Goal: Information Seeking & Learning: Learn about a topic

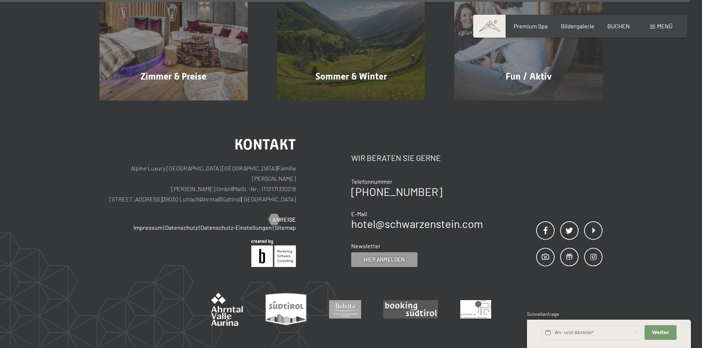
scroll to position [3679, 0]
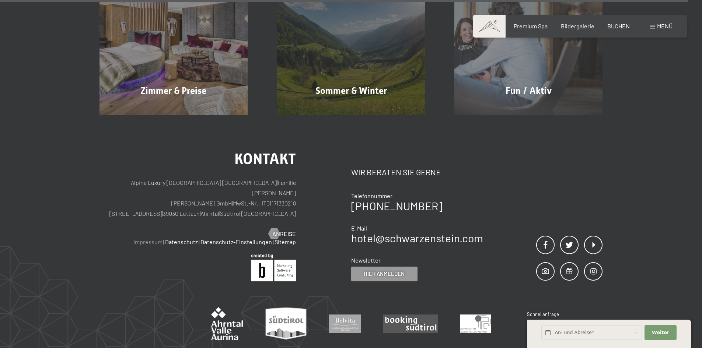
click at [156, 238] on link "Impressum" at bounding box center [147, 241] width 29 height 7
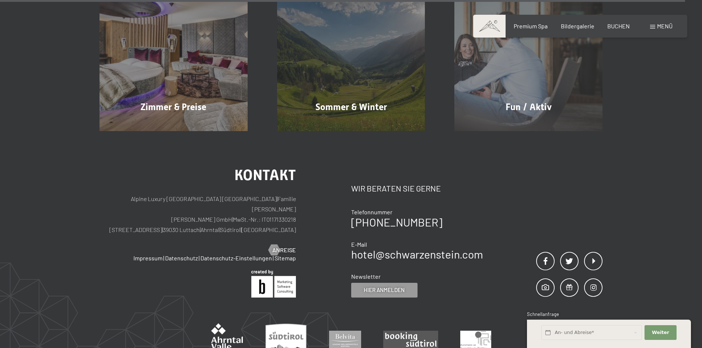
click at [657, 24] on span "Menü" at bounding box center [664, 25] width 15 height 7
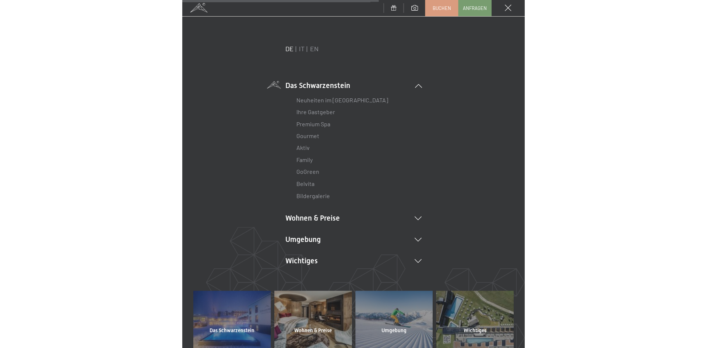
scroll to position [2034, 0]
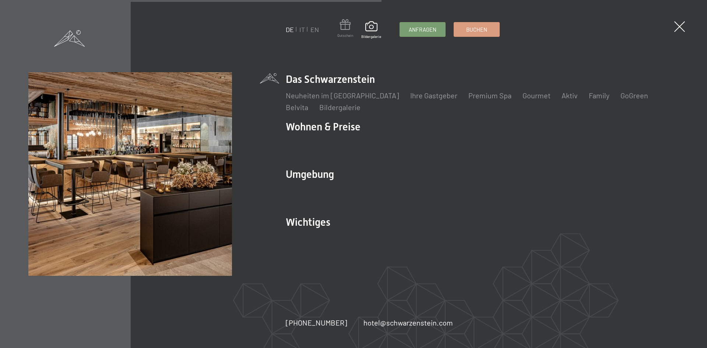
click at [347, 27] on span at bounding box center [345, 26] width 16 height 14
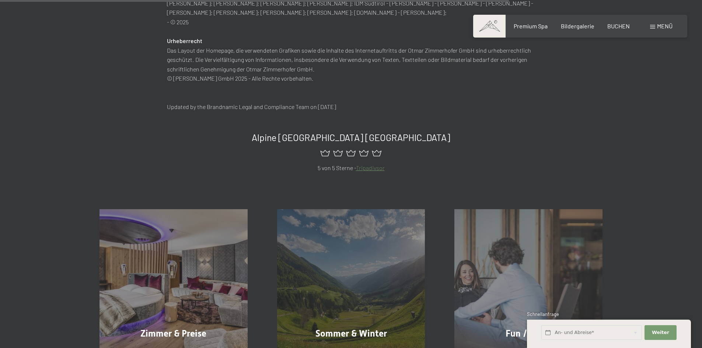
scroll to position [810, 0]
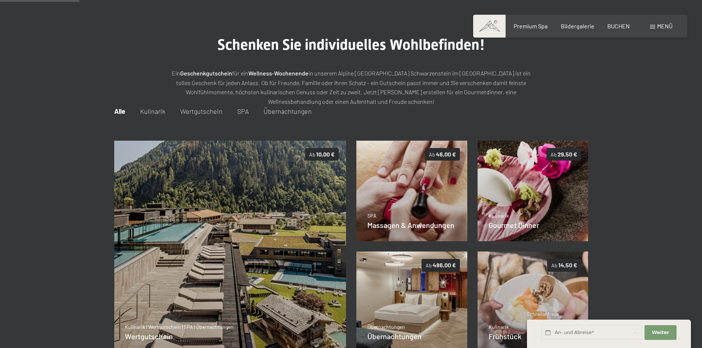
scroll to position [37, 0]
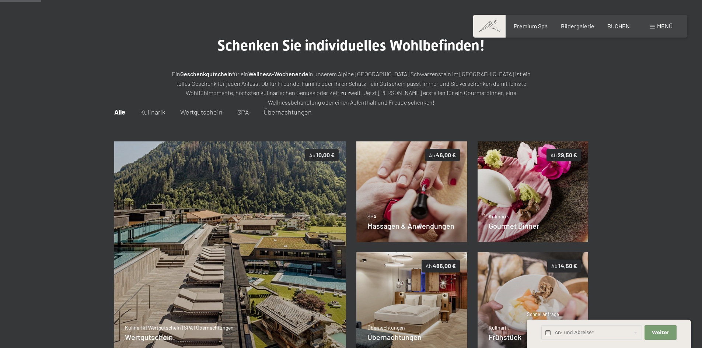
click at [189, 114] on span "Wertgutschein" at bounding box center [201, 112] width 42 height 8
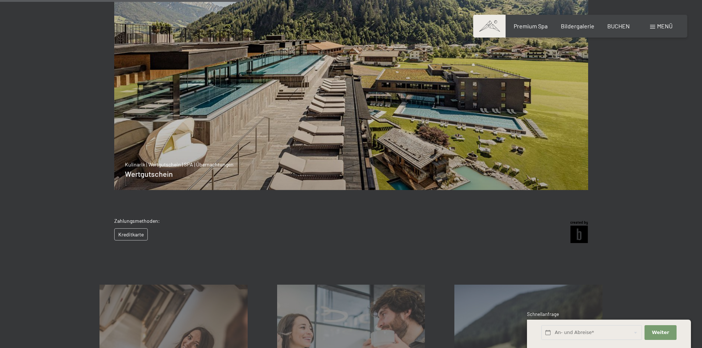
scroll to position [221, 0]
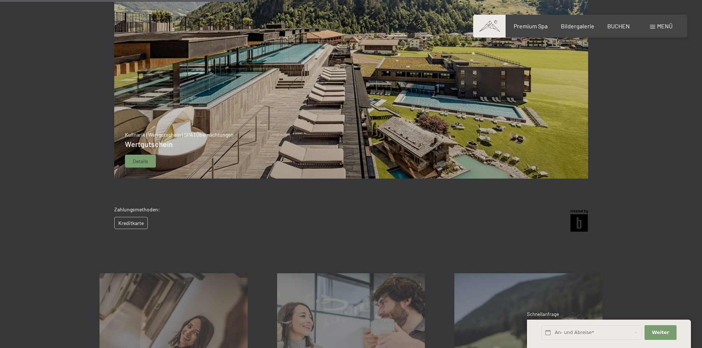
click at [253, 122] on img at bounding box center [351, 68] width 474 height 222
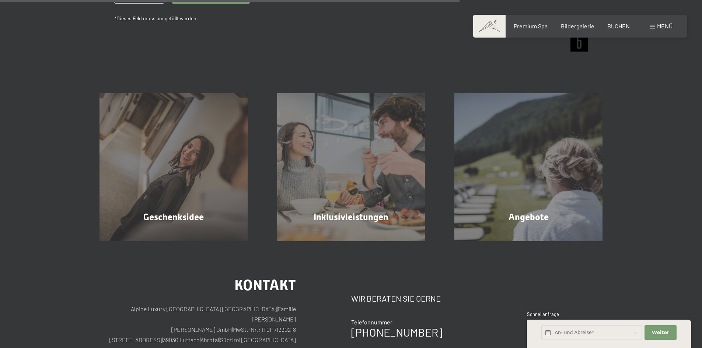
scroll to position [623, 0]
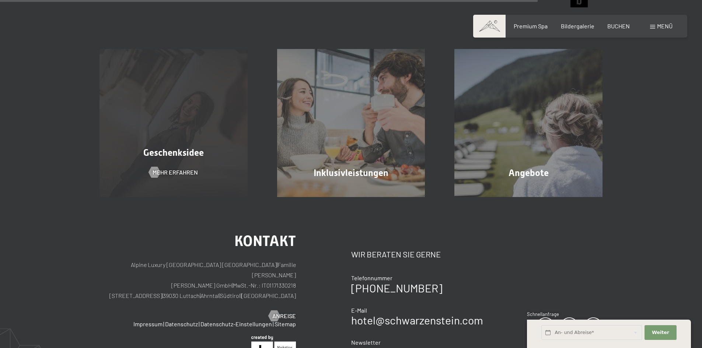
click at [162, 141] on div "Geschenksidee Mehr erfahren" at bounding box center [174, 123] width 178 height 148
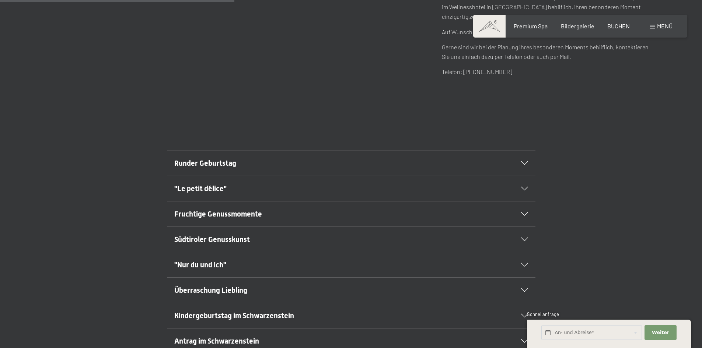
scroll to position [405, 0]
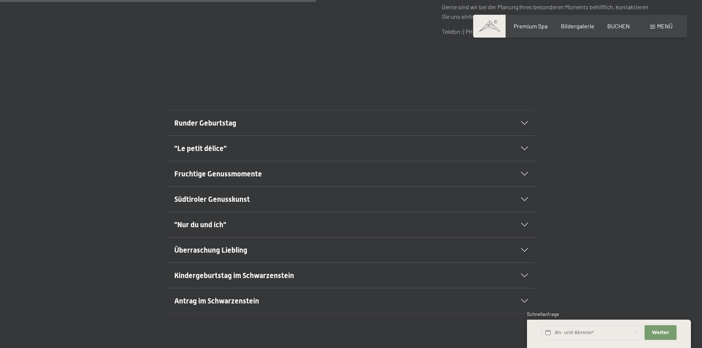
click at [225, 308] on div "Antrag im Schwarzenstein" at bounding box center [351, 300] width 354 height 25
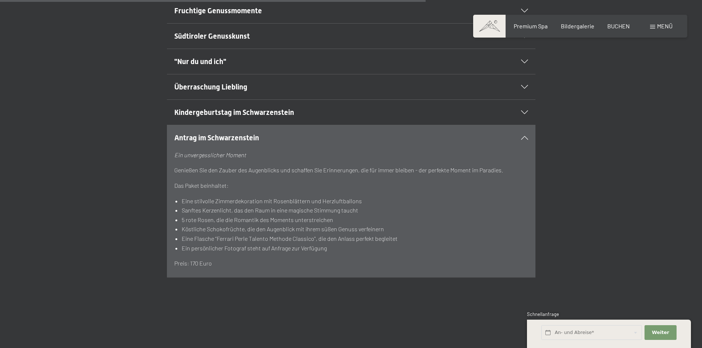
scroll to position [626, 0]
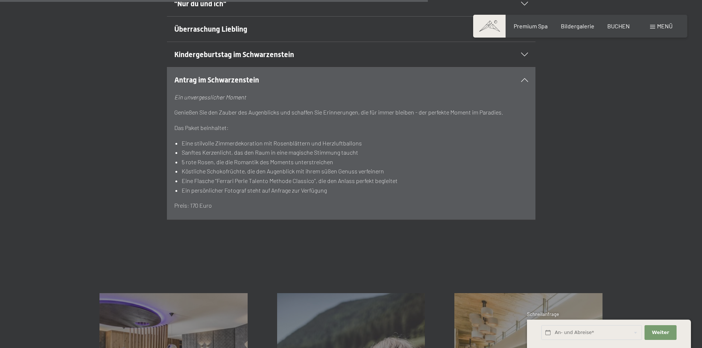
click at [235, 52] on span "Kindergeburtstag im Schwarzenstein" at bounding box center [234, 54] width 120 height 9
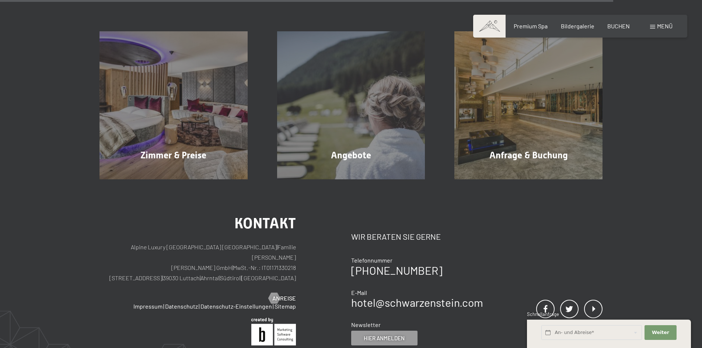
scroll to position [921, 0]
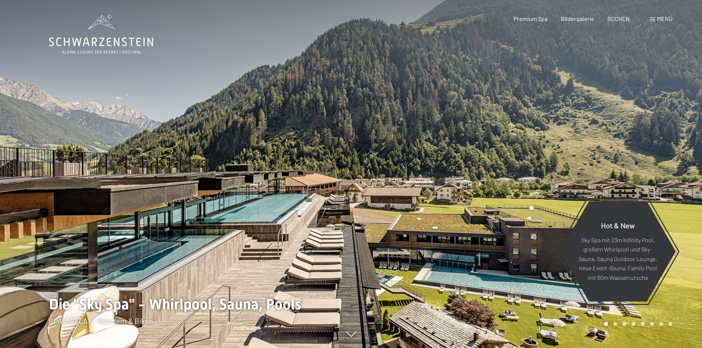
click at [655, 21] on span at bounding box center [652, 20] width 5 height 4
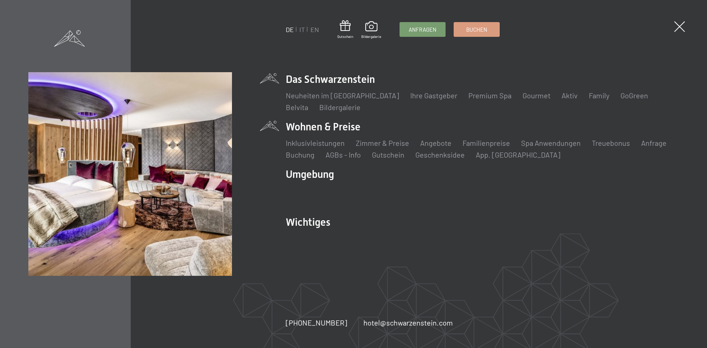
click at [351, 129] on li "Wohnen & Preise Inklusivleistungen Zimmer & Preise Liste Angebote Liste Familie…" at bounding box center [482, 140] width 393 height 40
click at [395, 143] on link "Zimmer & Preise" at bounding box center [382, 143] width 53 height 9
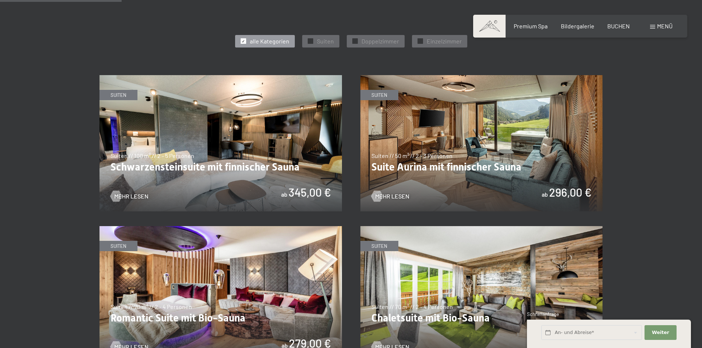
scroll to position [368, 0]
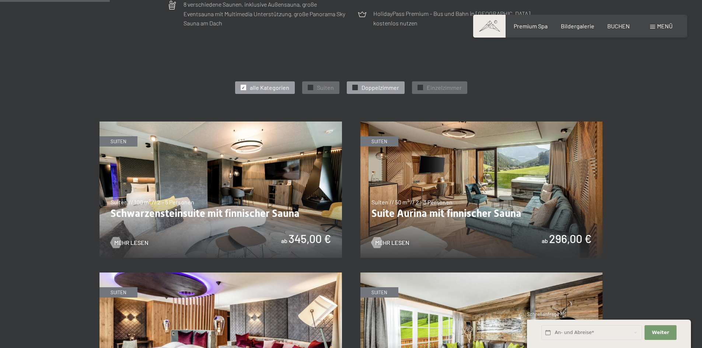
click at [375, 82] on div "✓ Doppelzimmer" at bounding box center [376, 87] width 58 height 13
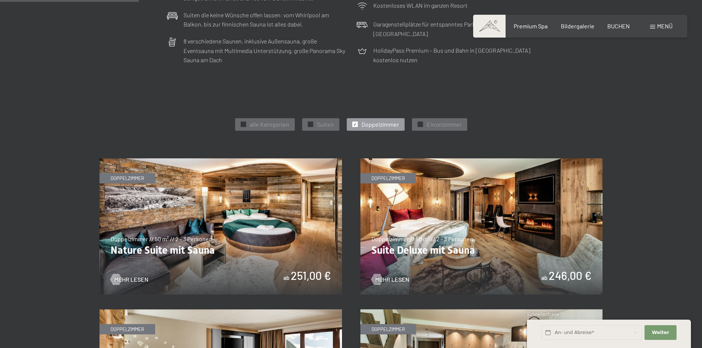
scroll to position [295, 0]
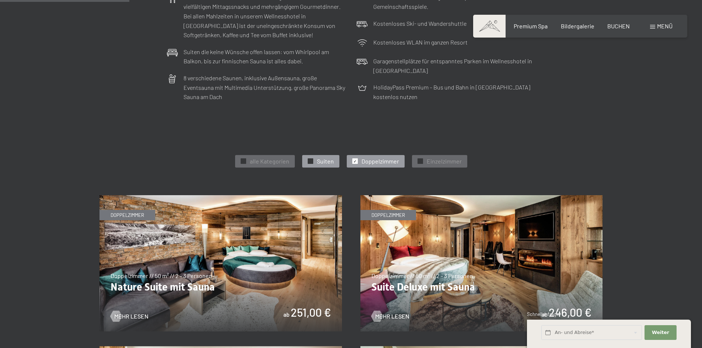
click at [325, 157] on span "Suiten" at bounding box center [325, 161] width 17 height 8
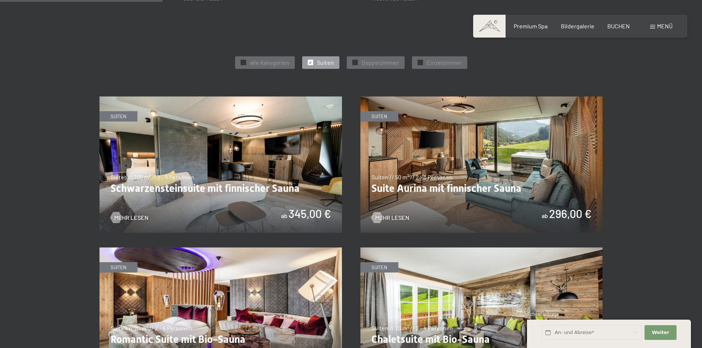
scroll to position [405, 0]
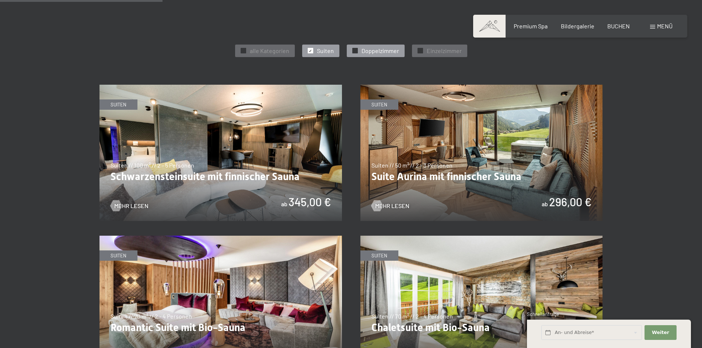
click at [374, 50] on span "Doppelzimmer" at bounding box center [380, 51] width 38 height 8
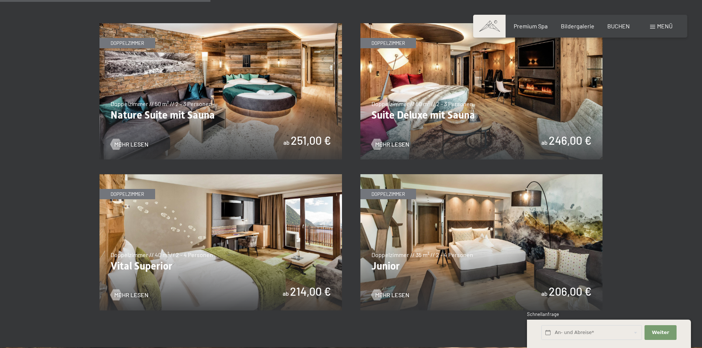
scroll to position [479, 0]
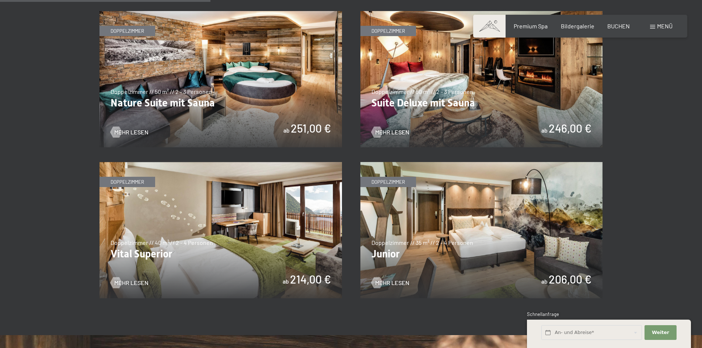
click at [276, 198] on img at bounding box center [220, 230] width 242 height 136
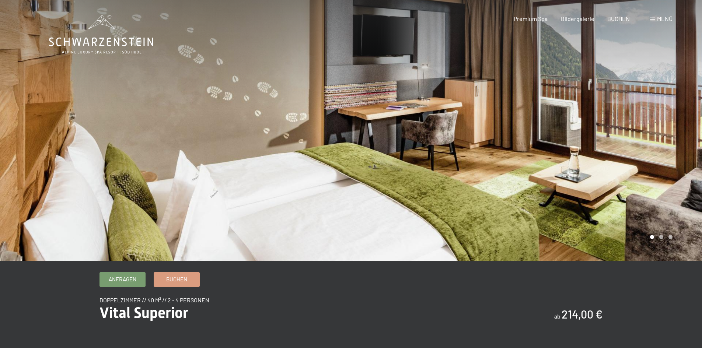
click at [661, 129] on div at bounding box center [526, 130] width 351 height 261
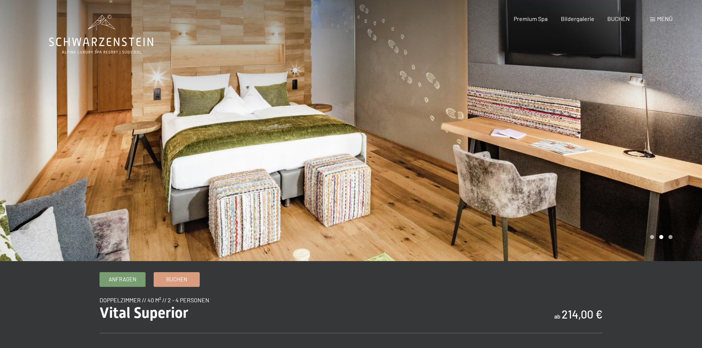
click at [661, 129] on div at bounding box center [526, 130] width 351 height 261
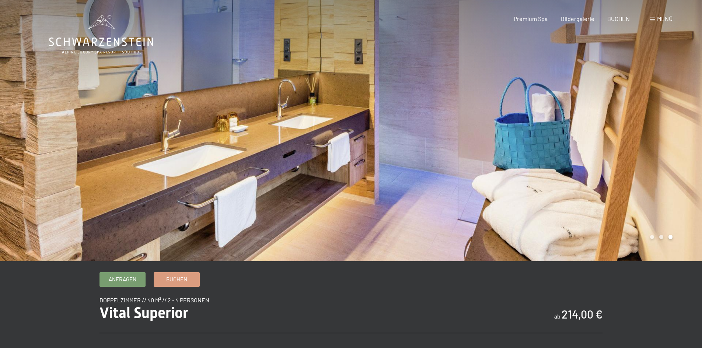
click at [661, 129] on div at bounding box center [526, 130] width 351 height 261
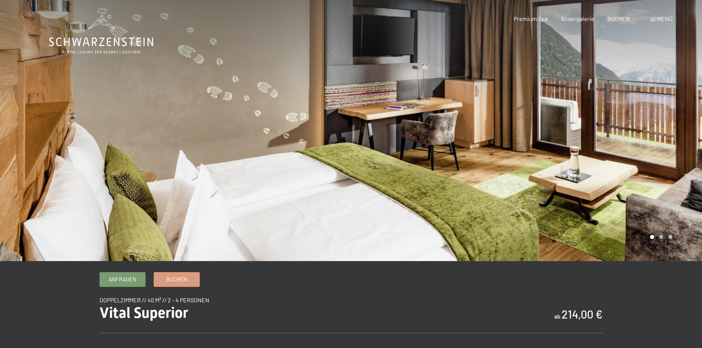
click at [661, 129] on div at bounding box center [526, 130] width 351 height 261
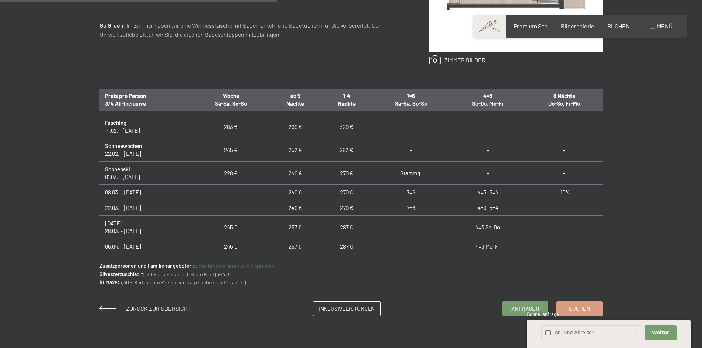
scroll to position [516, 0]
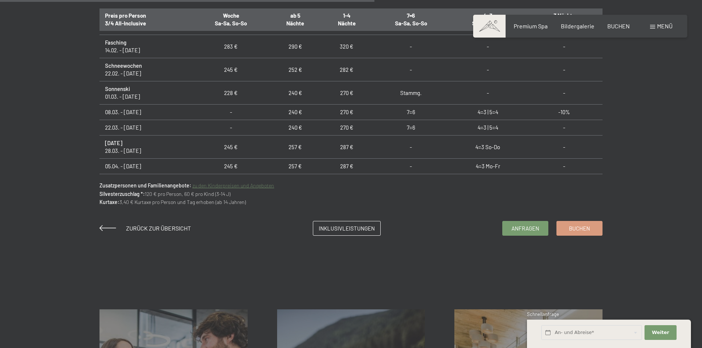
click at [213, 183] on link "zu den Kinderpreisen und Angeboten" at bounding box center [233, 185] width 82 height 6
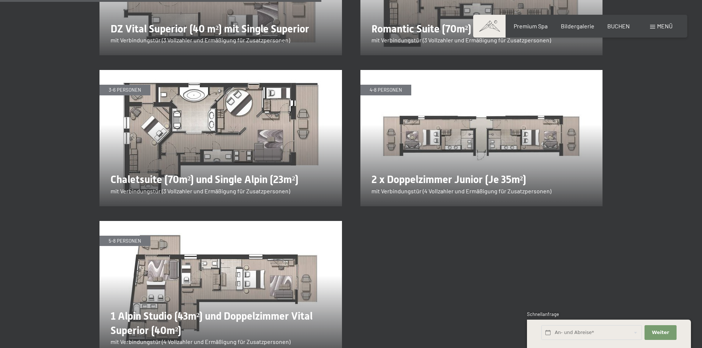
scroll to position [1437, 0]
